Goal: Task Accomplishment & Management: Complete application form

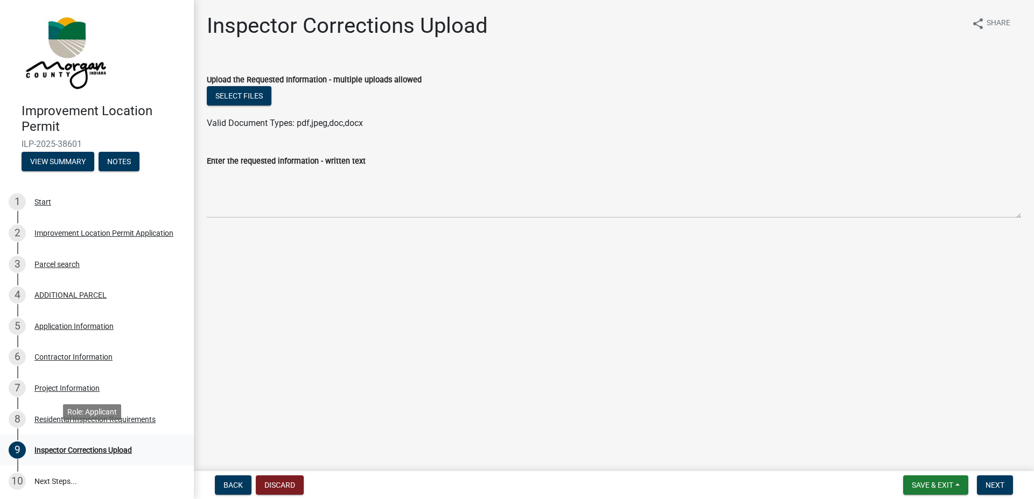
scroll to position [74, 0]
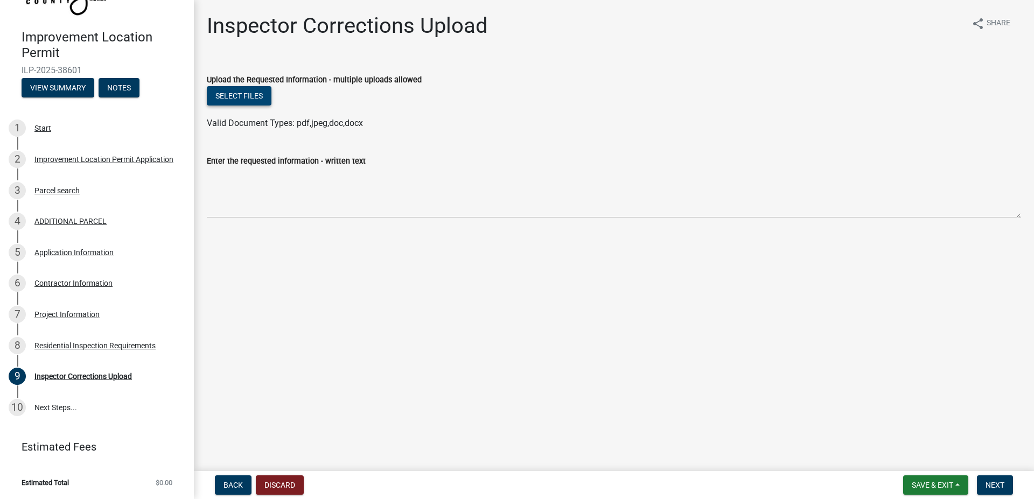
click at [253, 95] on button "Select files" at bounding box center [239, 95] width 65 height 19
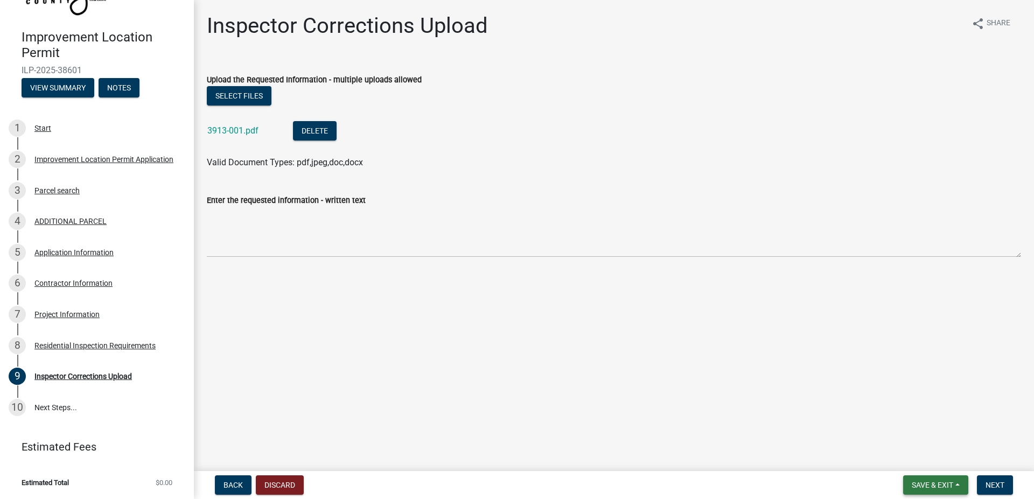
click at [935, 480] on button "Save & Exit" at bounding box center [935, 485] width 65 height 19
click at [911, 434] on button "Save" at bounding box center [925, 432] width 86 height 26
click at [908, 480] on button "Save & Exit" at bounding box center [935, 485] width 65 height 19
click at [908, 432] on button "Save" at bounding box center [925, 432] width 86 height 26
click at [918, 484] on span "Save & Exit" at bounding box center [932, 485] width 41 height 9
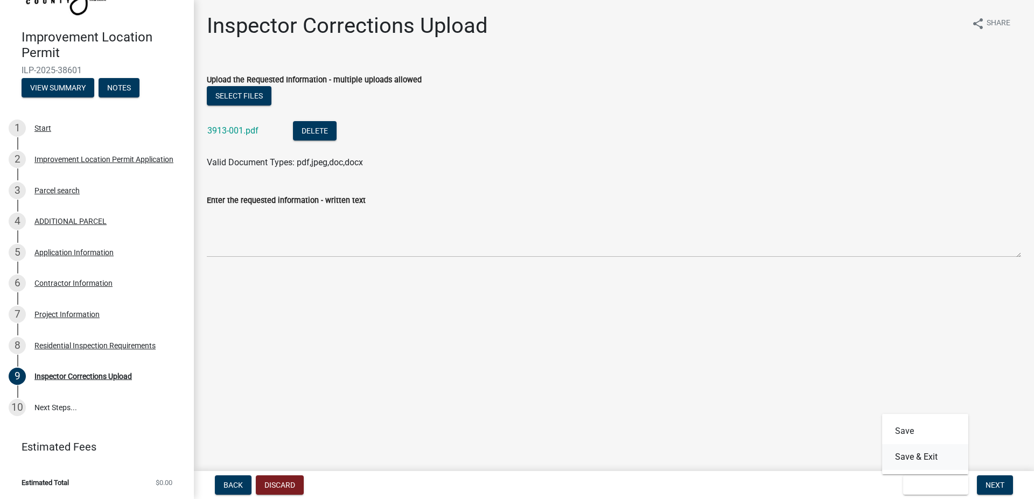
click at [919, 463] on button "Save & Exit" at bounding box center [925, 457] width 86 height 26
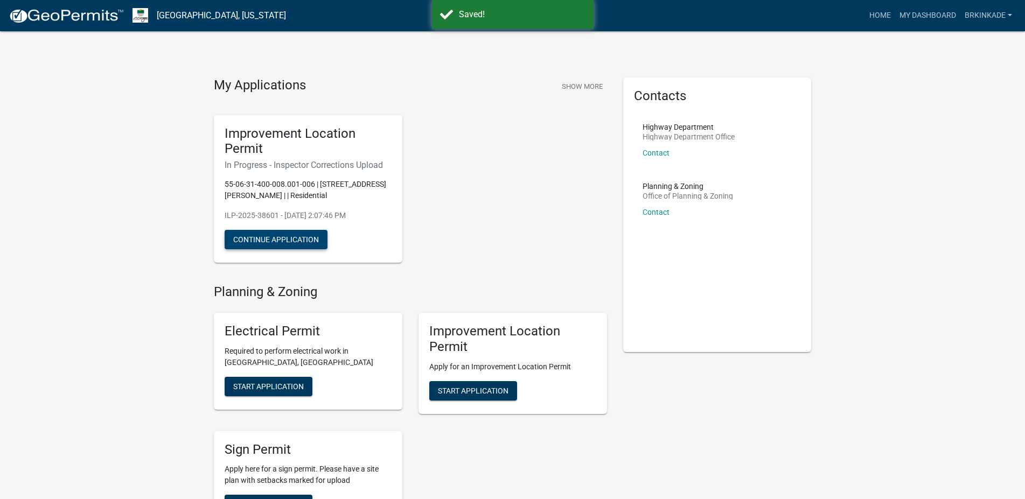
click at [294, 244] on button "Continue Application" at bounding box center [276, 239] width 103 height 19
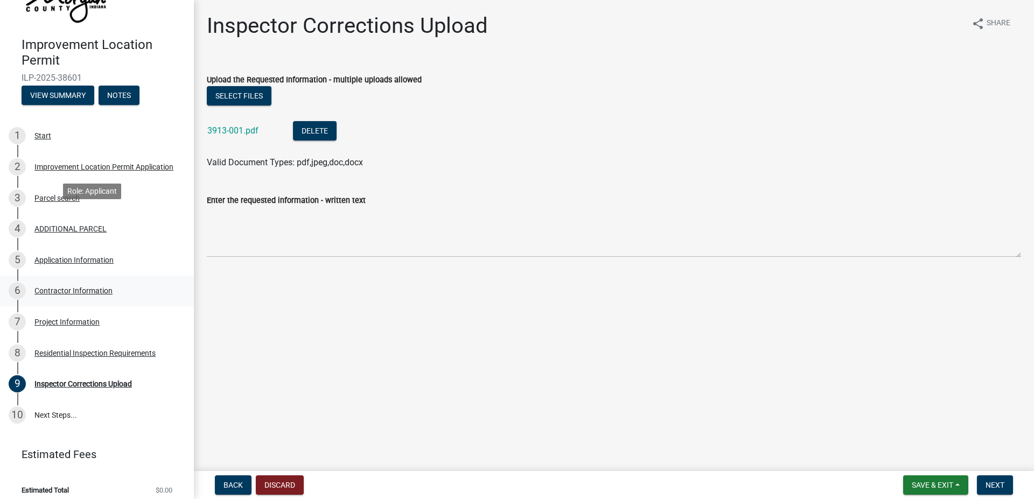
scroll to position [74, 0]
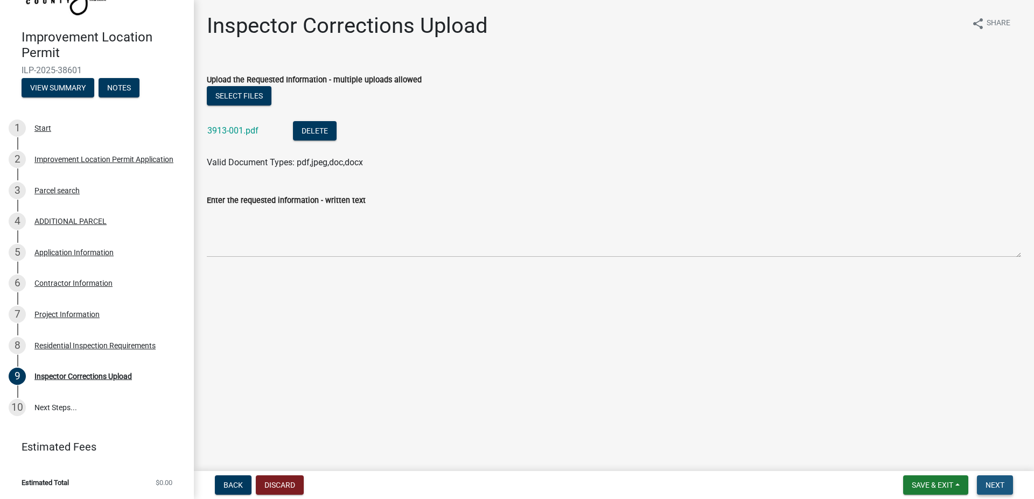
click at [993, 485] on span "Next" at bounding box center [995, 485] width 19 height 9
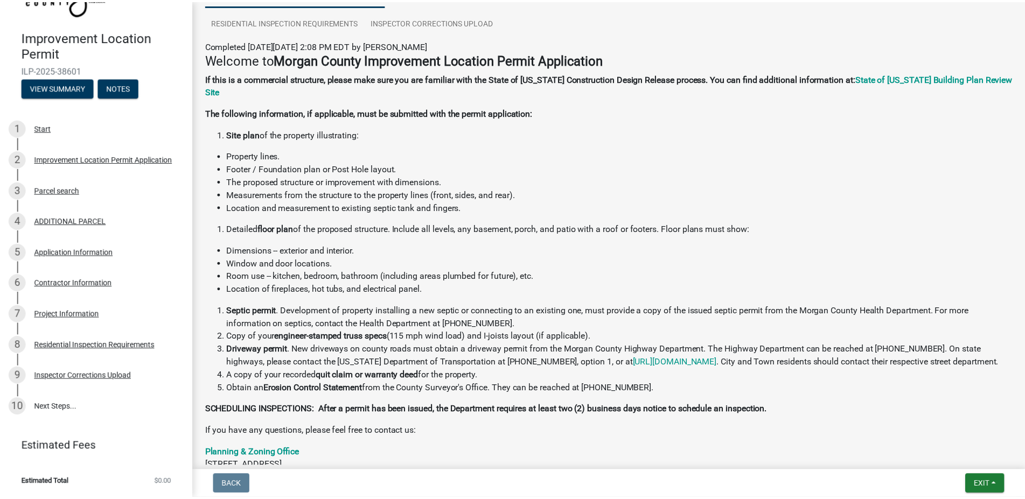
scroll to position [242, 0]
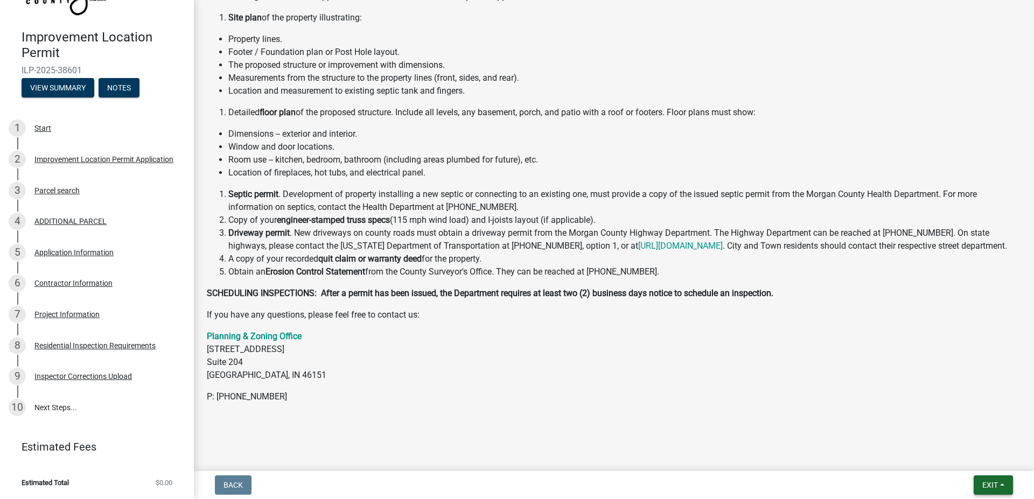
click at [988, 486] on span "Exit" at bounding box center [991, 485] width 16 height 9
click at [966, 458] on button "Save & Exit" at bounding box center [970, 457] width 86 height 26
